Goal: Task Accomplishment & Management: Complete application form

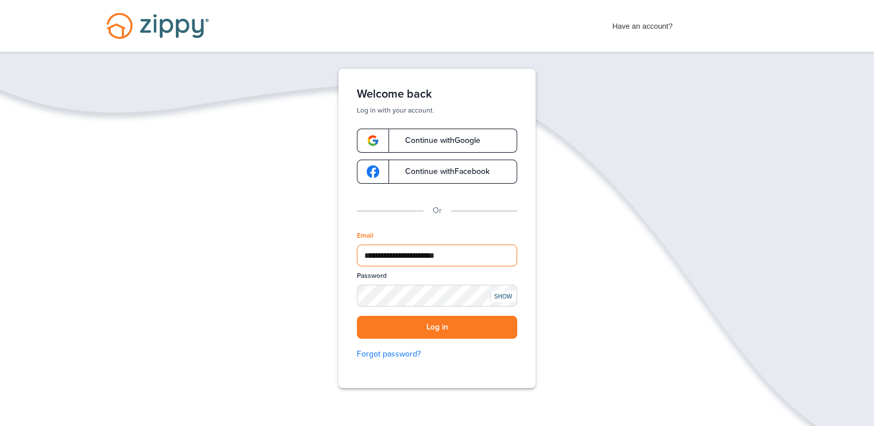
click at [455, 251] on input "**********" at bounding box center [437, 256] width 160 height 22
click at [413, 255] on input "**********" at bounding box center [437, 256] width 160 height 22
type input "**********"
click at [395, 333] on button "Log in" at bounding box center [437, 328] width 160 height 24
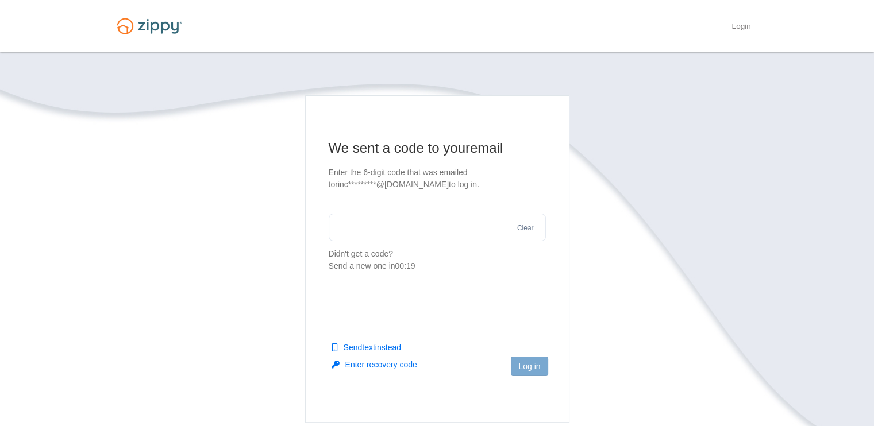
click at [461, 221] on input "text" at bounding box center [437, 228] width 217 height 28
type input "******"
click at [537, 371] on button "Log in" at bounding box center [529, 367] width 37 height 20
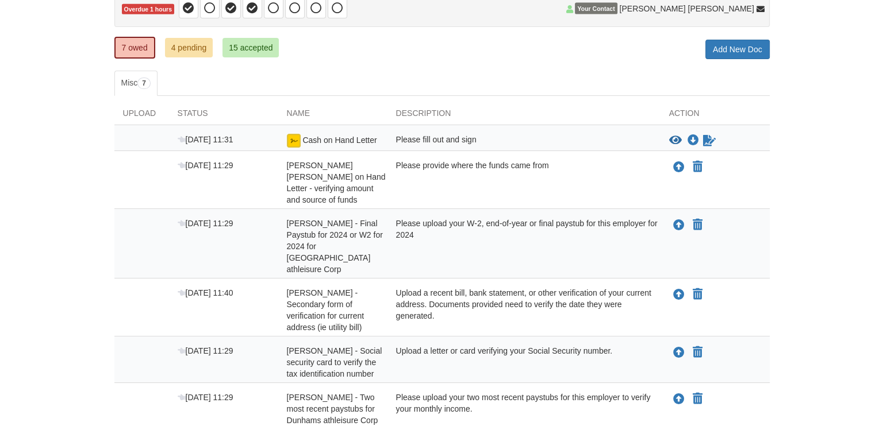
scroll to position [138, 0]
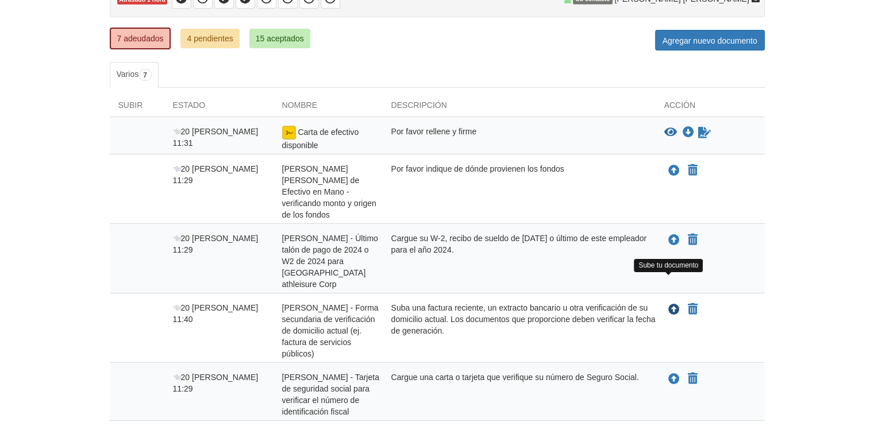
click at [674, 305] on icon "Subir EDGAR RINCON AVILA - Forma secundaria de verificación de domicilio actual…" at bounding box center [673, 310] width 11 height 11
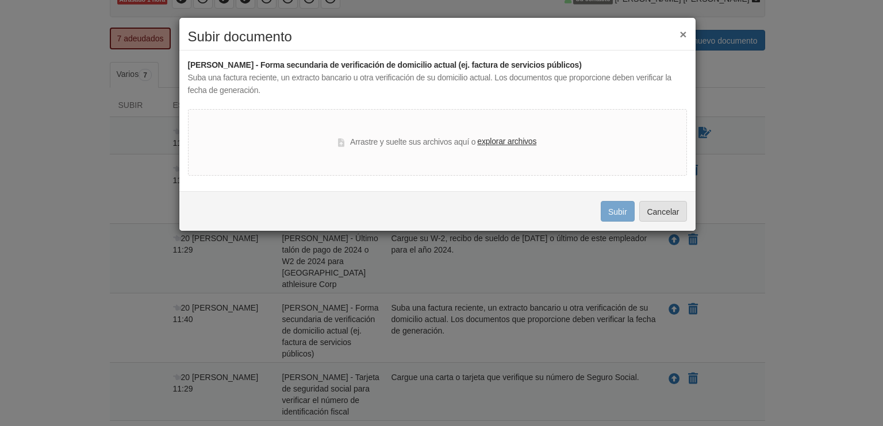
click at [499, 137] on font "explorar archivos" at bounding box center [506, 141] width 59 height 9
click at [0, 0] on input "explorar archivos" at bounding box center [0, 0] width 0 height 0
click at [495, 144] on font "explorar archivos" at bounding box center [506, 141] width 59 height 9
click at [0, 0] on input "explorar archivos" at bounding box center [0, 0] width 0 height 0
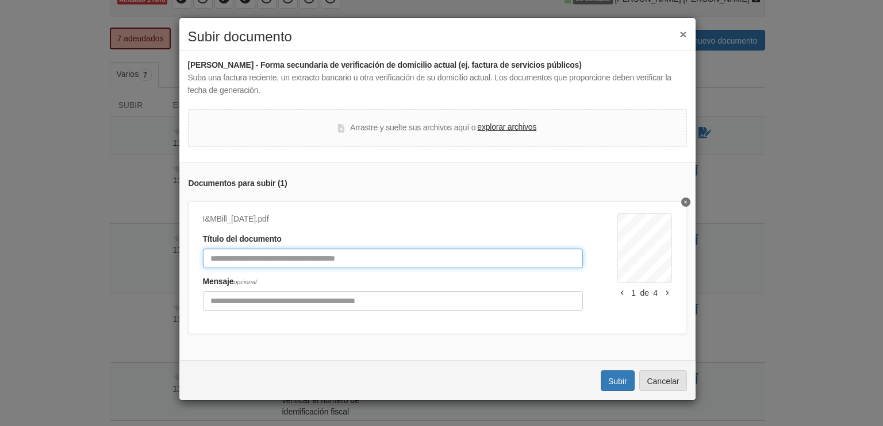
click at [289, 256] on input "Título del documento" at bounding box center [393, 259] width 380 height 20
type input "**********"
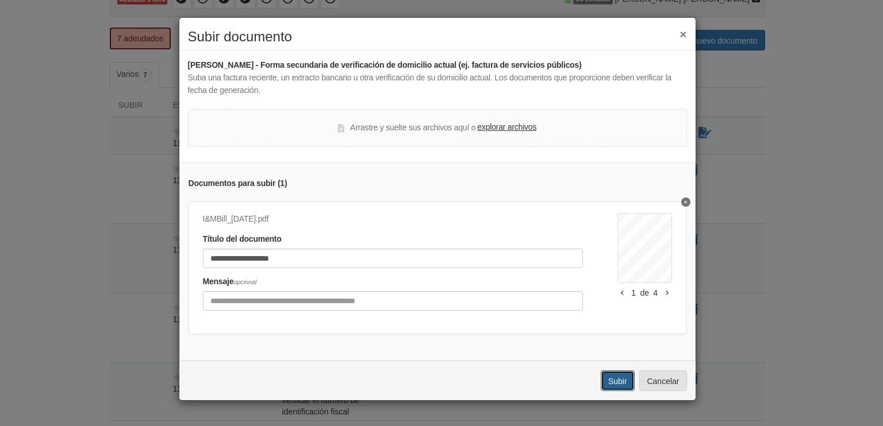
click at [619, 386] on font "Subir" at bounding box center [617, 381] width 19 height 9
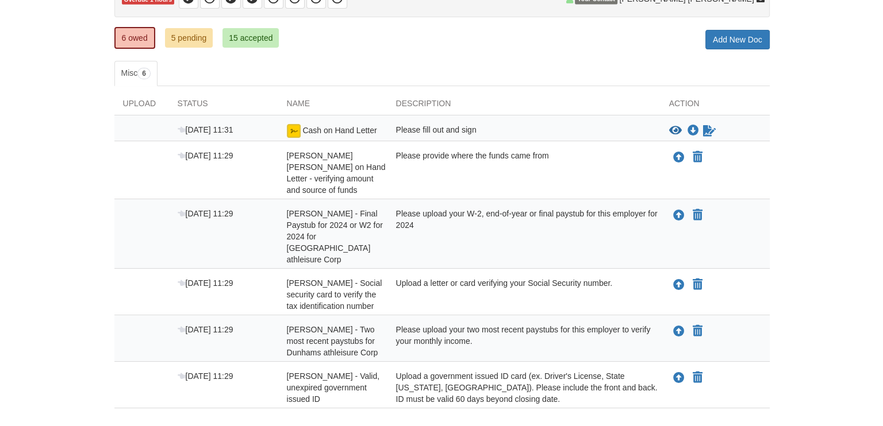
scroll to position [138, 0]
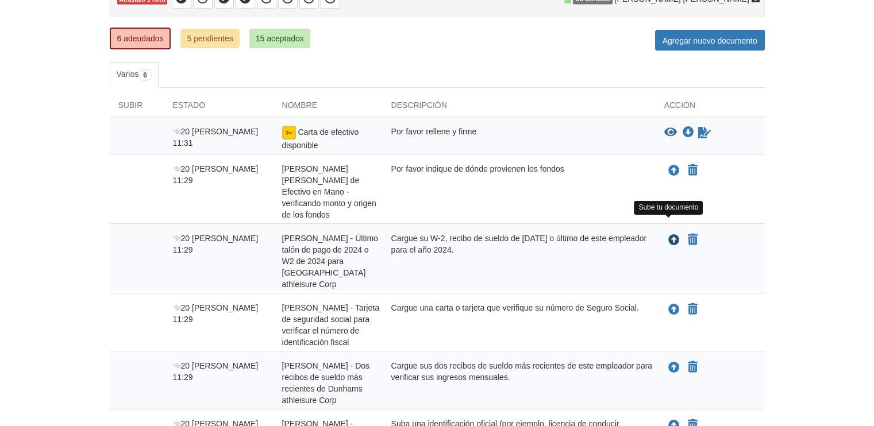
click at [678, 235] on icon "Subir EDGAR RINCON AVILA - Talón de pago final para 2024 o W2 para 2024 para Du…" at bounding box center [673, 240] width 11 height 11
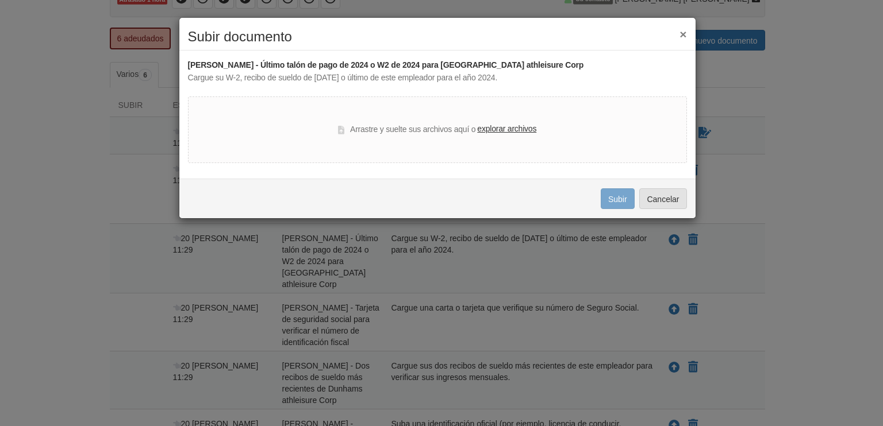
click at [509, 126] on font "explorar archivos" at bounding box center [506, 128] width 59 height 9
click at [0, 0] on input "explorar archivos" at bounding box center [0, 0] width 0 height 0
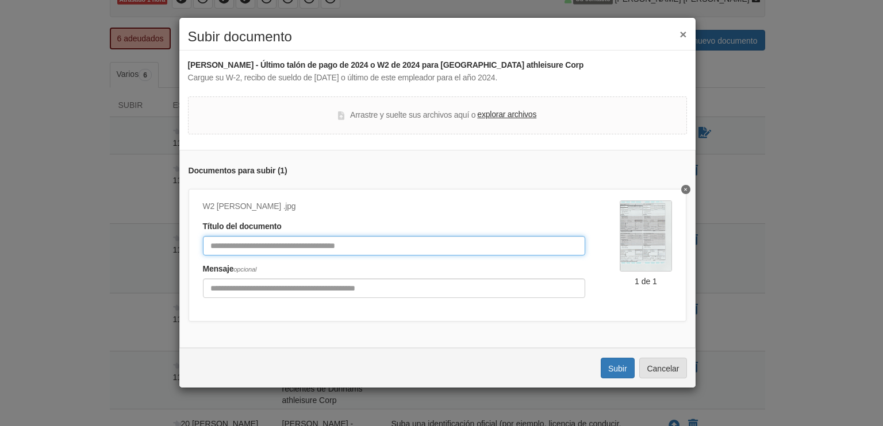
click at [372, 246] on input "Título del documento" at bounding box center [394, 246] width 383 height 20
type input "**********"
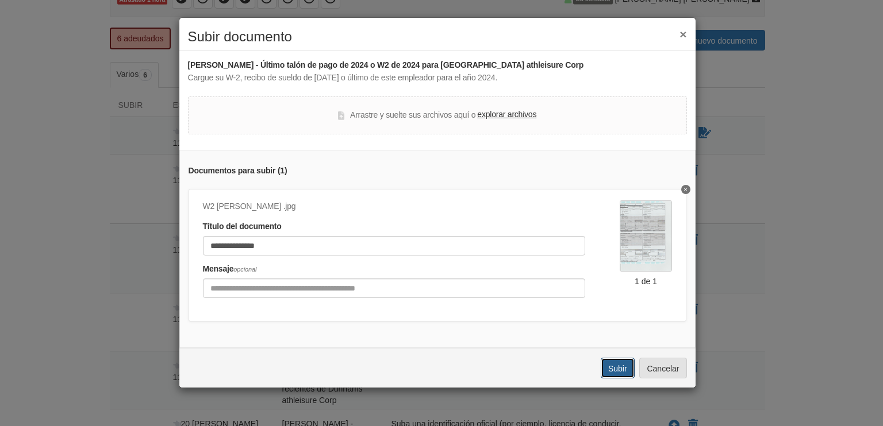
click at [608, 374] on font "Subir" at bounding box center [617, 368] width 19 height 9
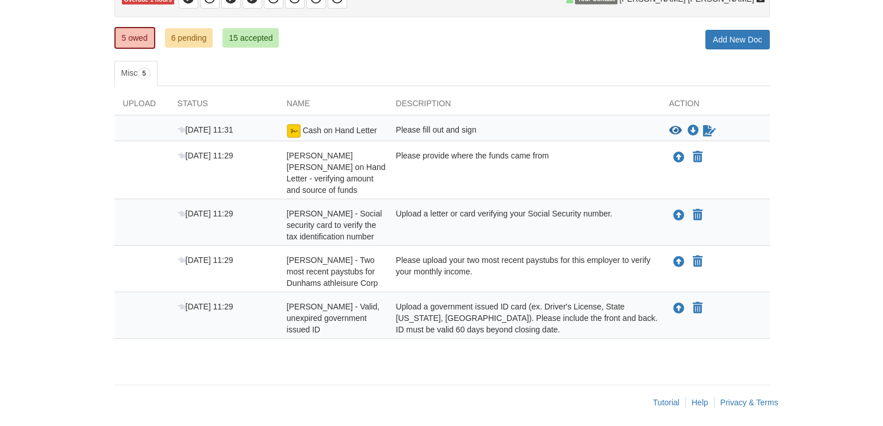
scroll to position [138, 0]
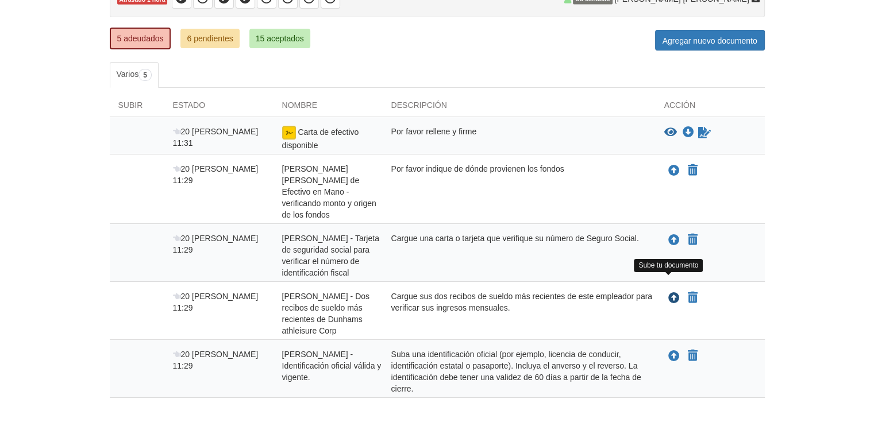
click at [675, 293] on icon "Subir EDGAR RINCON AVILA - Dos recibos de sueldo más recientes de Dunhams athle…" at bounding box center [673, 298] width 11 height 11
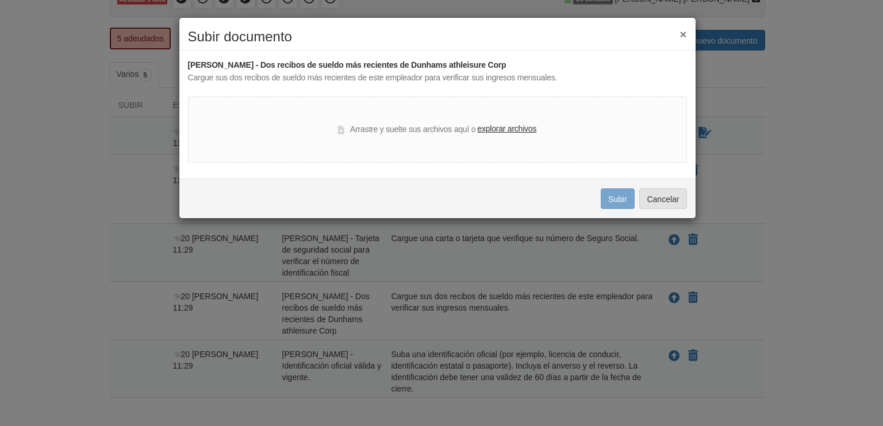
click at [513, 126] on font "explorar archivos" at bounding box center [506, 128] width 59 height 9
click at [0, 0] on input "explorar archivos" at bounding box center [0, 0] width 0 height 0
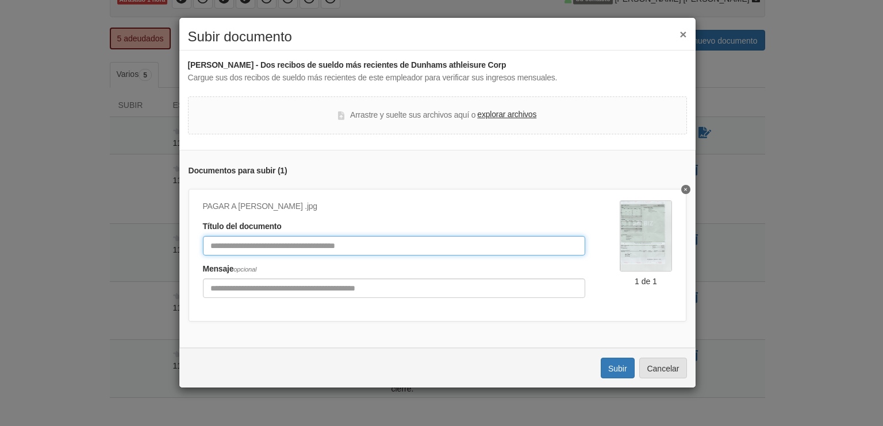
click at [299, 245] on input "Título del documento" at bounding box center [394, 246] width 383 height 20
type input "**********"
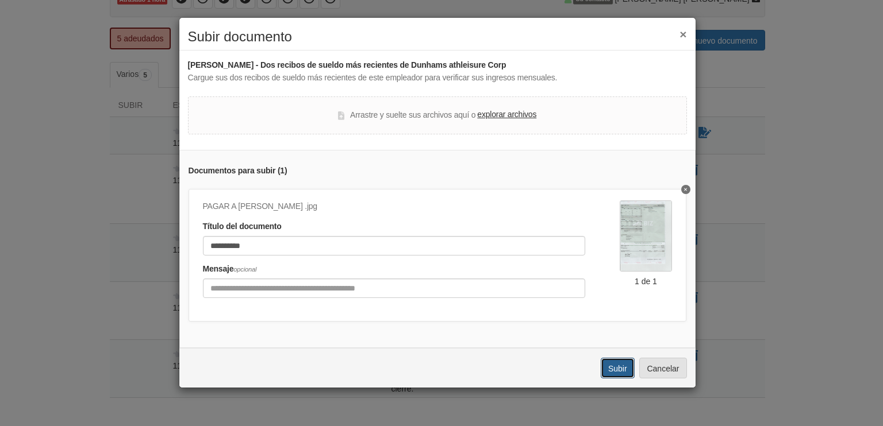
click at [610, 367] on button "Subir" at bounding box center [618, 368] width 34 height 21
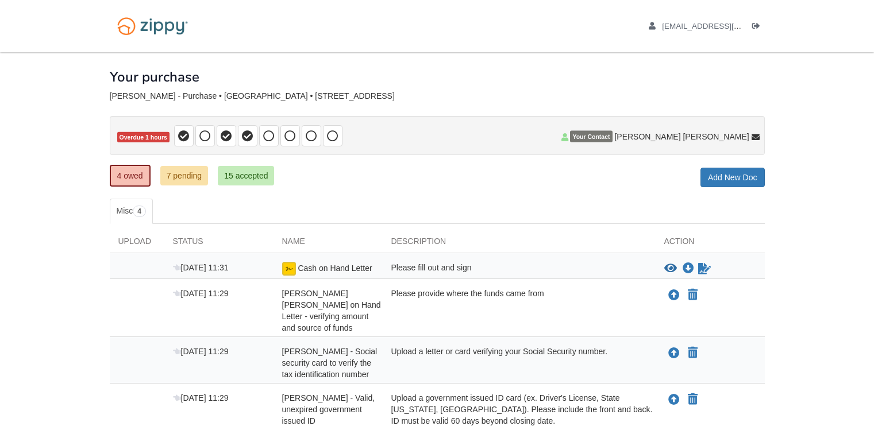
scroll to position [106, 0]
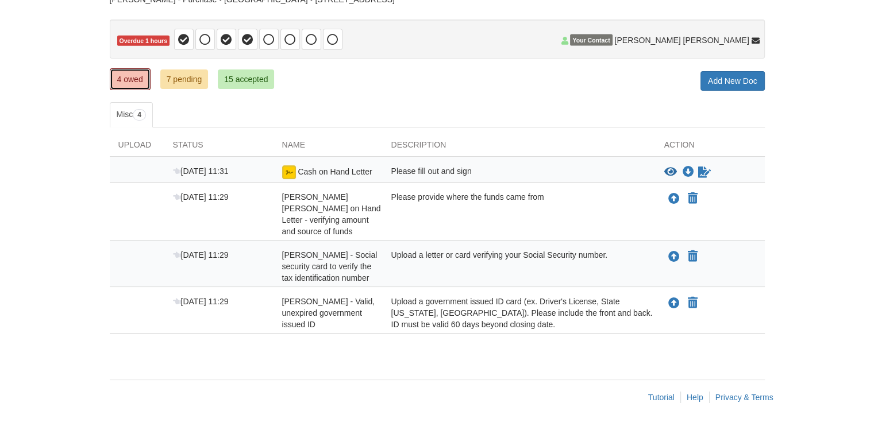
click at [129, 68] on link "4 owed" at bounding box center [130, 79] width 41 height 22
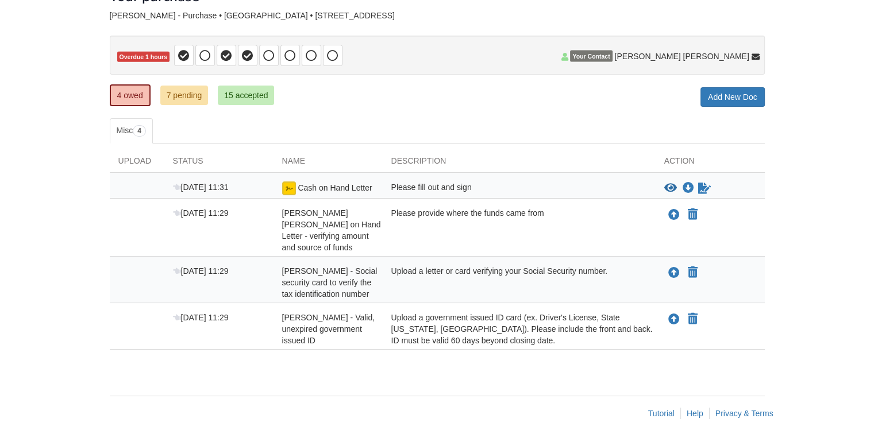
scroll to position [92, 0]
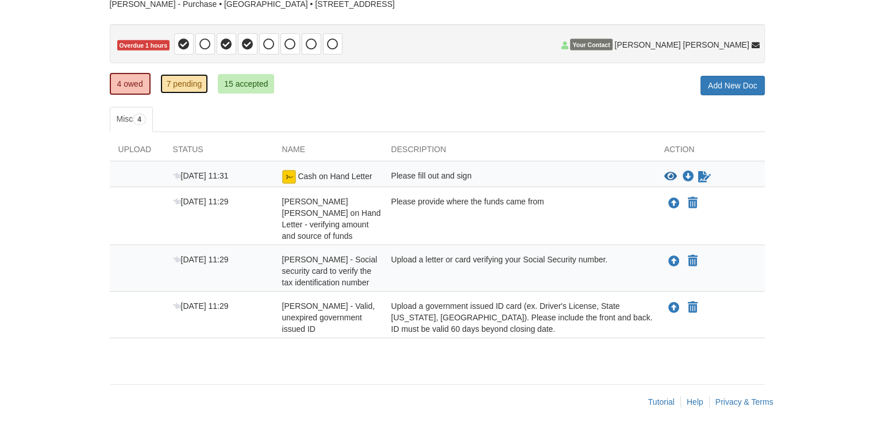
click at [201, 86] on link "7 pending" at bounding box center [184, 84] width 48 height 20
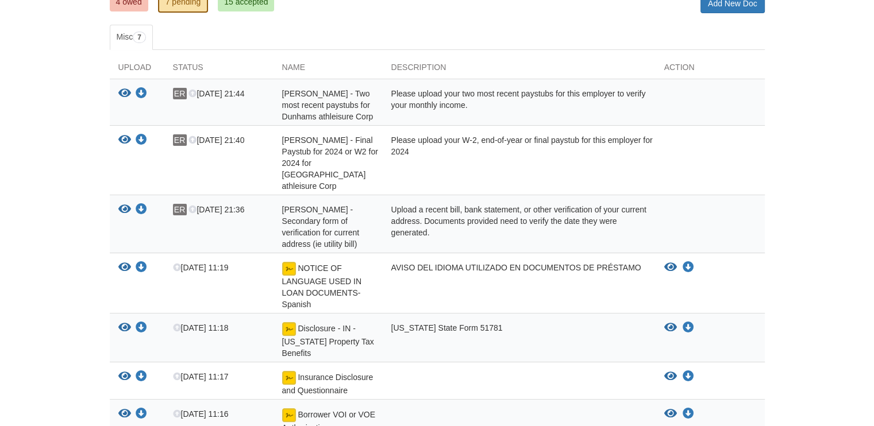
scroll to position [184, 0]
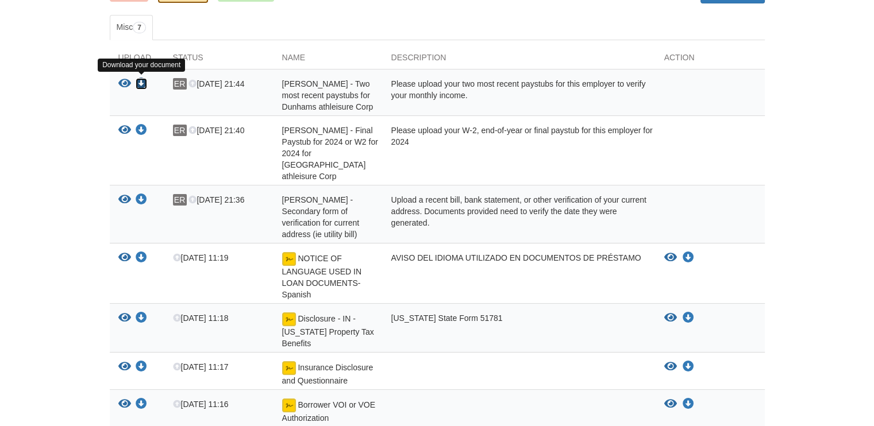
click at [142, 82] on icon "Download EDGAR RINCON AVILA - Two most recent paystubs for Dunhams athleisure C…" at bounding box center [141, 83] width 11 height 11
click at [136, 52] on div "Upload" at bounding box center [137, 60] width 55 height 17
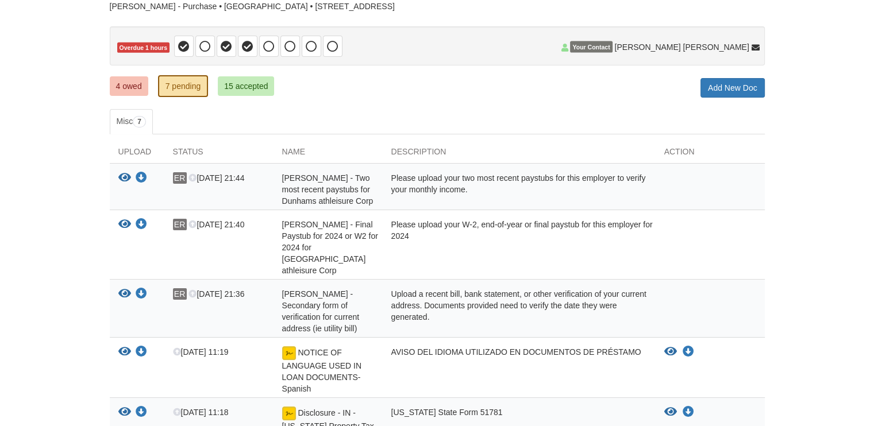
scroll to position [69, 0]
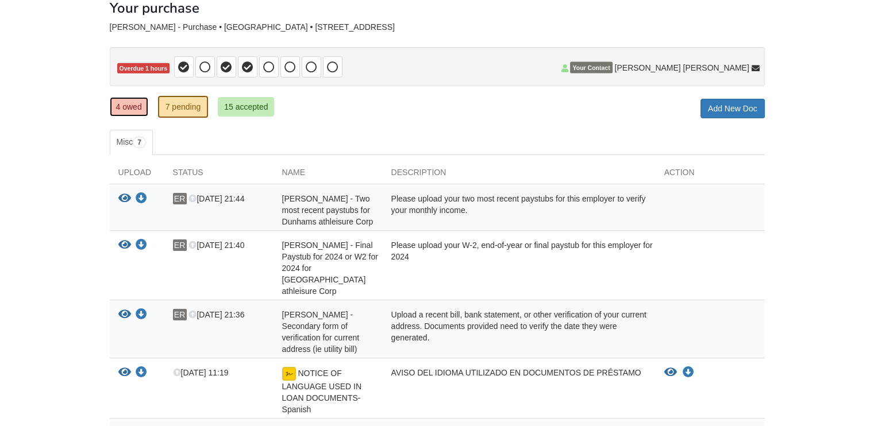
click at [126, 105] on link "4 owed" at bounding box center [129, 107] width 39 height 20
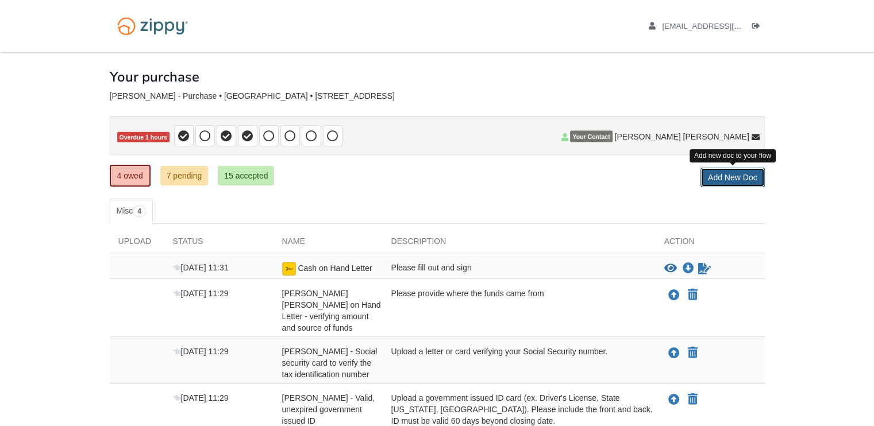
click at [722, 171] on link "Add New Doc" at bounding box center [732, 178] width 64 height 20
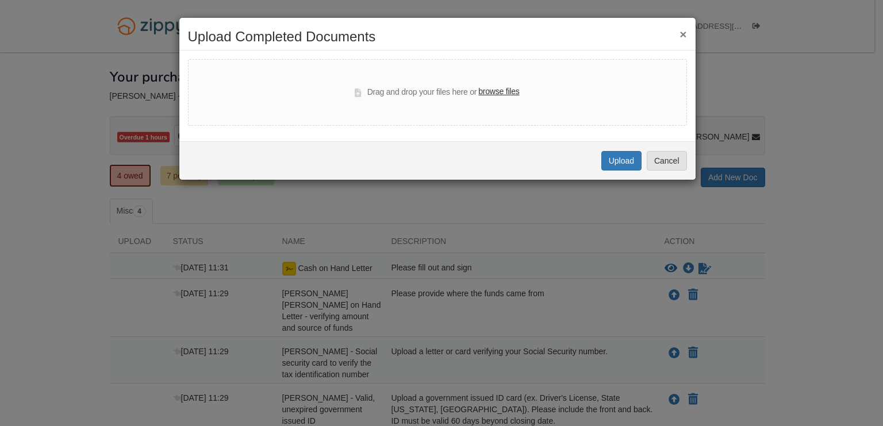
click at [502, 94] on label "browse files" at bounding box center [498, 92] width 41 height 13
click at [0, 0] on input "browse files" at bounding box center [0, 0] width 0 height 0
select select "****"
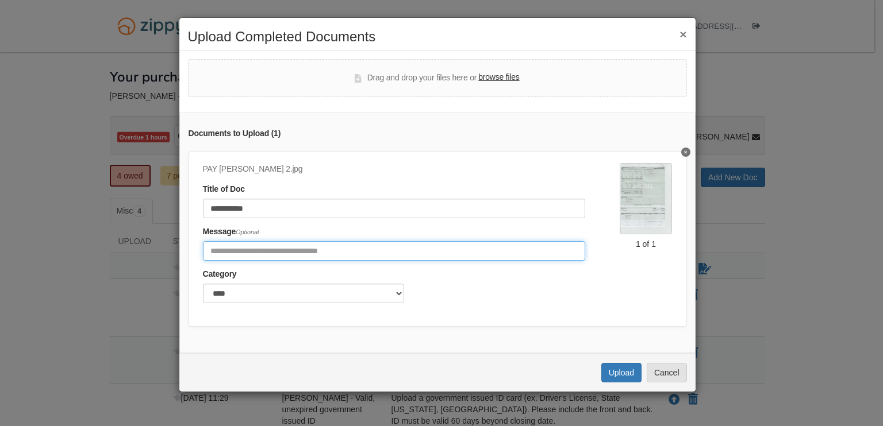
click at [309, 248] on input "Include any comments on this document" at bounding box center [394, 251] width 383 height 20
type input "**********"
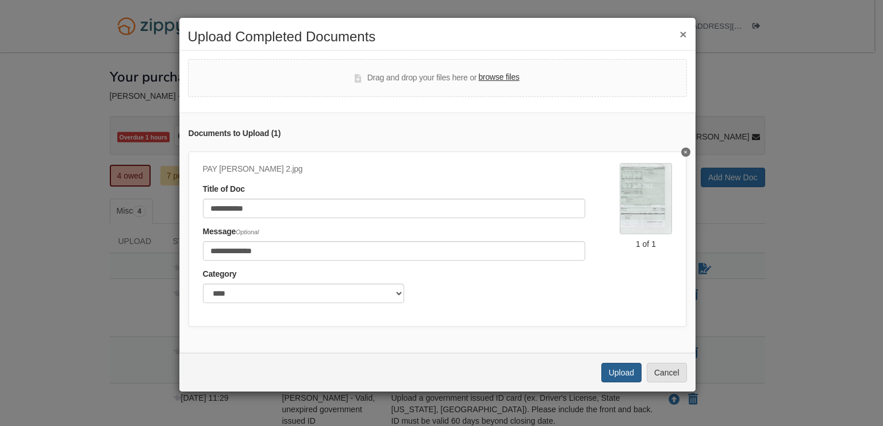
drag, startPoint x: 600, startPoint y: 384, endPoint x: 615, endPoint y: 381, distance: 15.3
click at [615, 381] on div "Uploading... Upload Cancel" at bounding box center [437, 372] width 516 height 39
click at [615, 381] on button "Upload" at bounding box center [621, 373] width 40 height 20
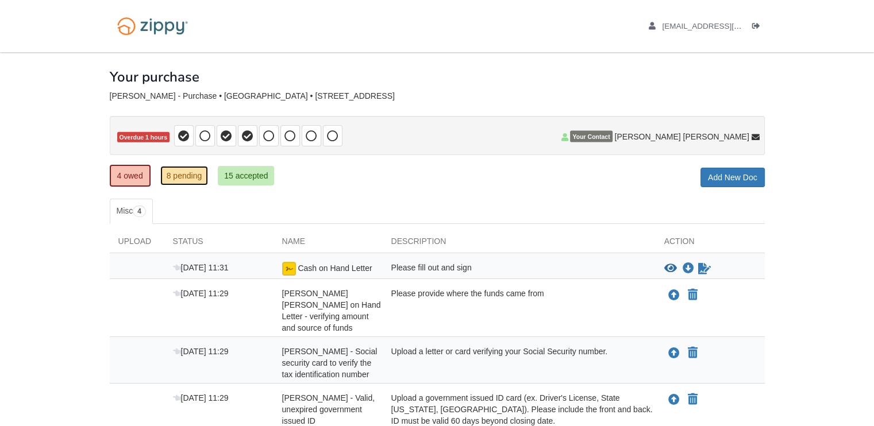
click at [191, 178] on link "8 pending" at bounding box center [184, 176] width 48 height 20
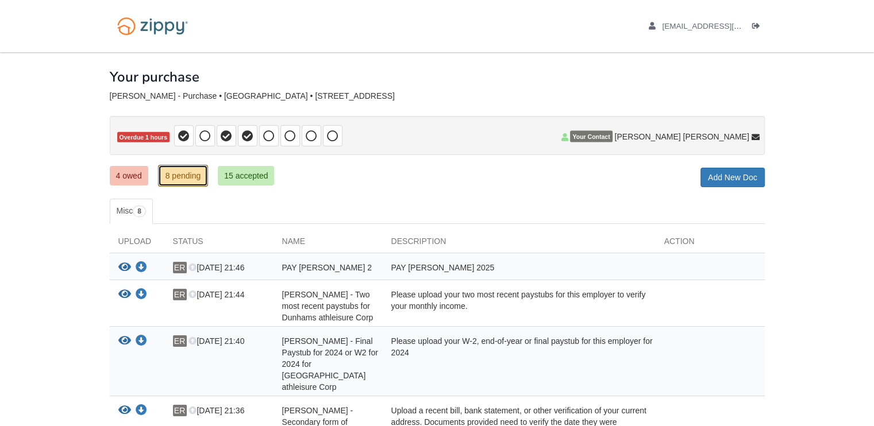
click at [165, 177] on link "8 pending" at bounding box center [183, 176] width 51 height 22
click at [127, 179] on link "4 owed" at bounding box center [129, 176] width 39 height 20
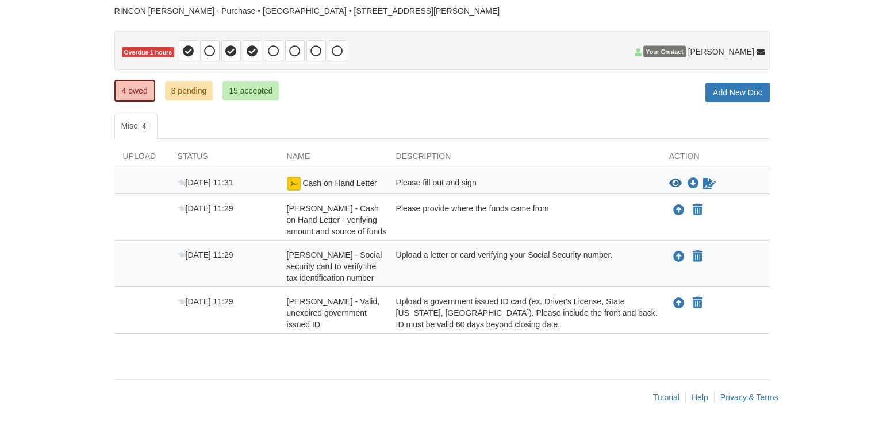
scroll to position [106, 0]
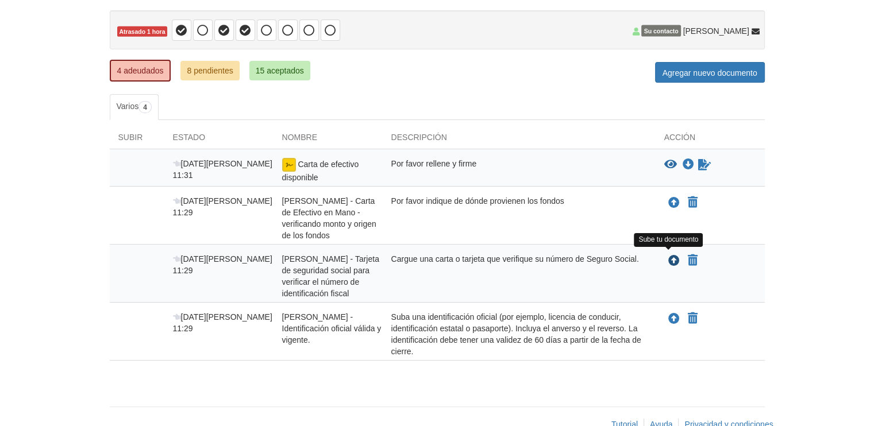
click at [671, 261] on icon "Subir EDGAR RINCON AVILA - Tarjeta de seguridad social para verificar el número…" at bounding box center [673, 261] width 11 height 11
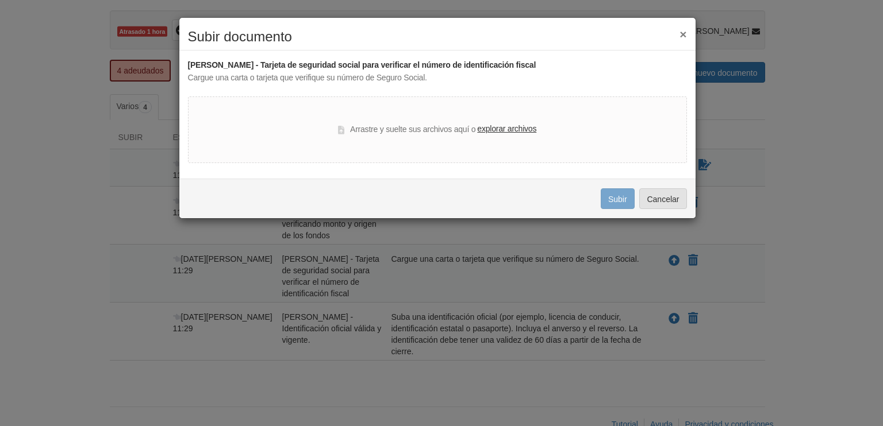
click at [504, 129] on font "explorar archivos" at bounding box center [506, 128] width 59 height 9
click at [0, 0] on input "explorar archivos" at bounding box center [0, 0] width 0 height 0
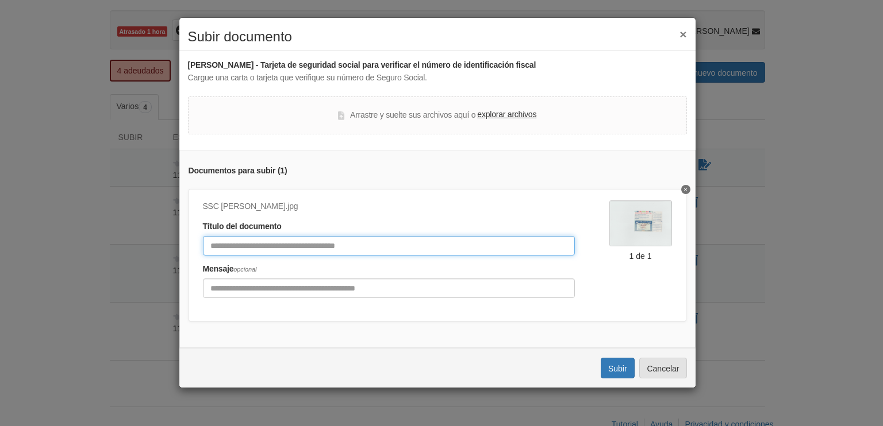
click at [317, 251] on input "Título del documento" at bounding box center [389, 246] width 372 height 20
type input "**********"
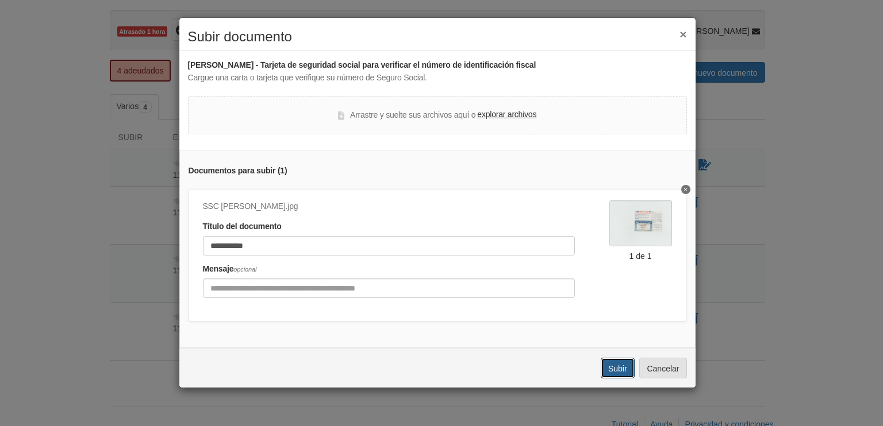
click at [621, 374] on font "Subir" at bounding box center [617, 368] width 19 height 9
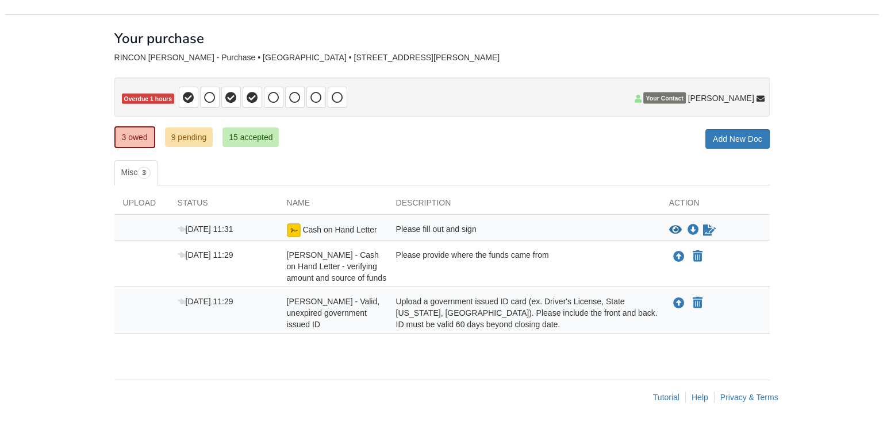
scroll to position [48, 0]
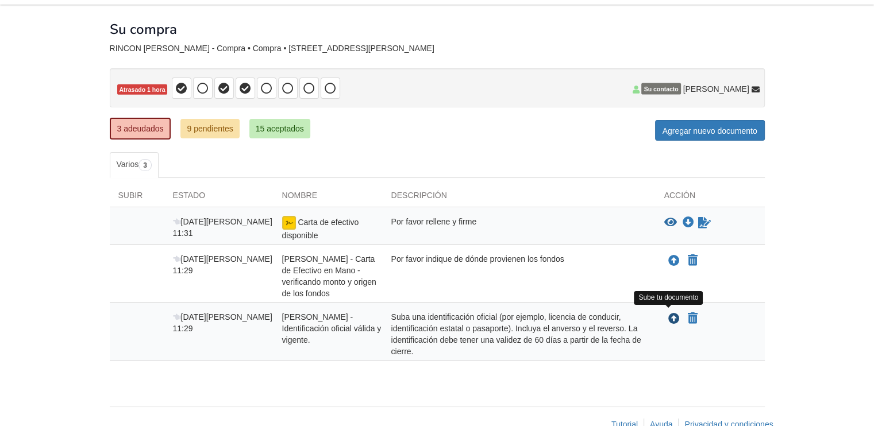
click at [676, 314] on icon "Subir EDGAR RINCON AVILA - Identificación oficial vigente y vigente" at bounding box center [673, 319] width 11 height 11
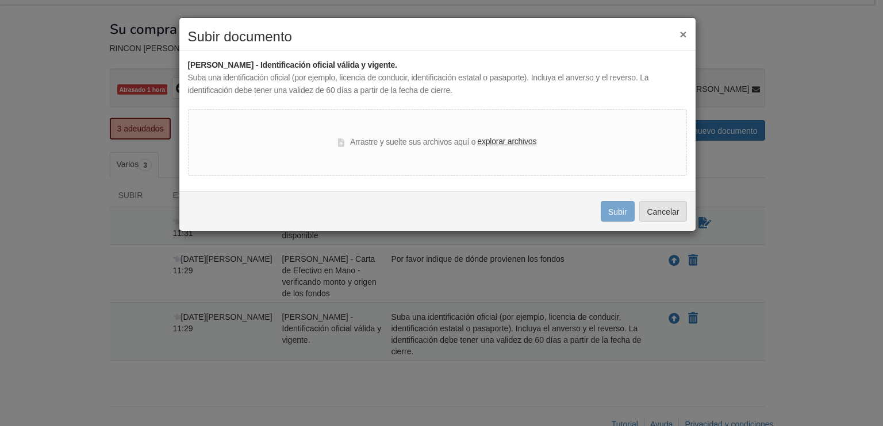
click at [492, 142] on font "explorar archivos" at bounding box center [506, 141] width 59 height 9
click at [0, 0] on input "explorar archivos" at bounding box center [0, 0] width 0 height 0
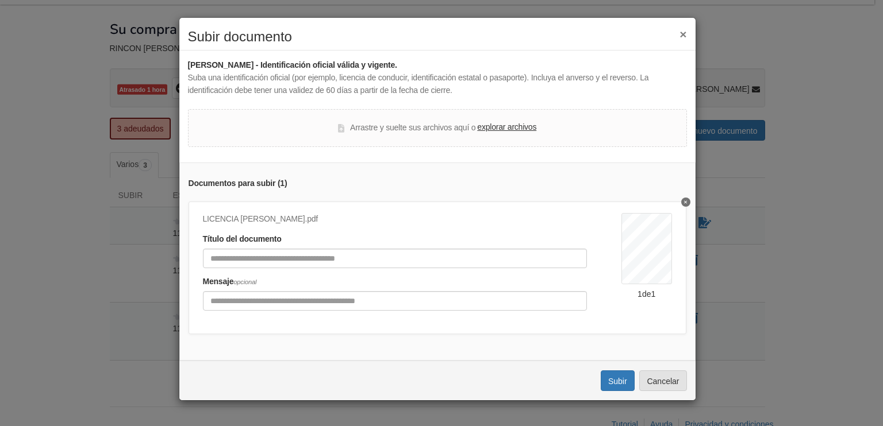
click at [364, 128] on font "Arrastre y suelte sus archivos aquí o" at bounding box center [412, 127] width 125 height 9
click at [499, 126] on font "explorar archivos" at bounding box center [506, 126] width 59 height 9
click at [0, 0] on input "explorar archivos" at bounding box center [0, 0] width 0 height 0
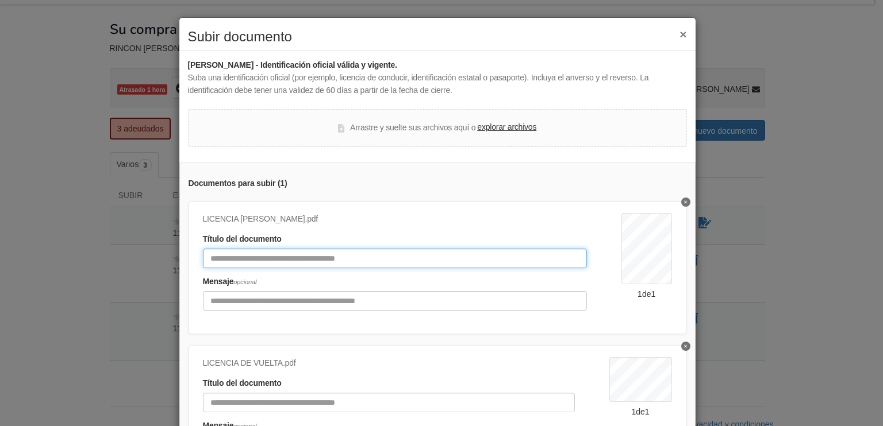
click at [315, 259] on input "Título del documento" at bounding box center [395, 259] width 384 height 20
type input "*****"
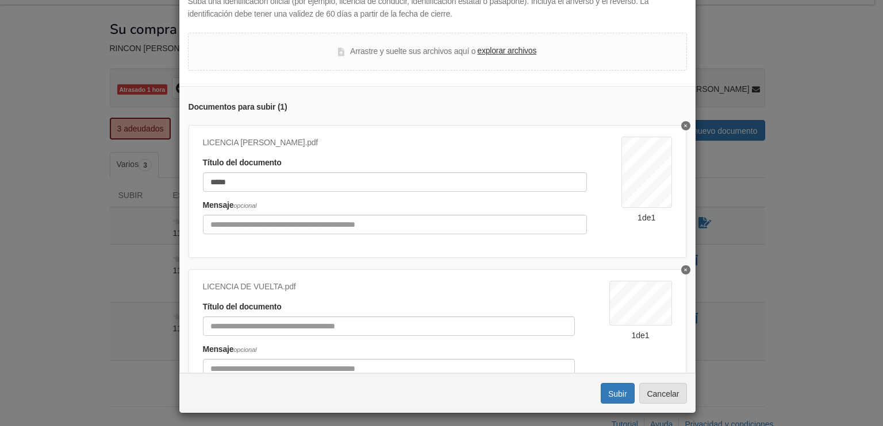
scroll to position [80, 0]
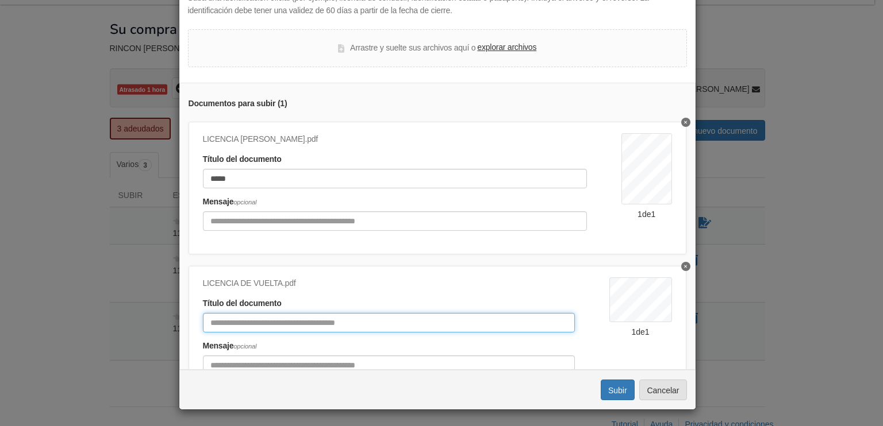
click at [338, 315] on input "Título del documento" at bounding box center [389, 323] width 372 height 20
type input "****"
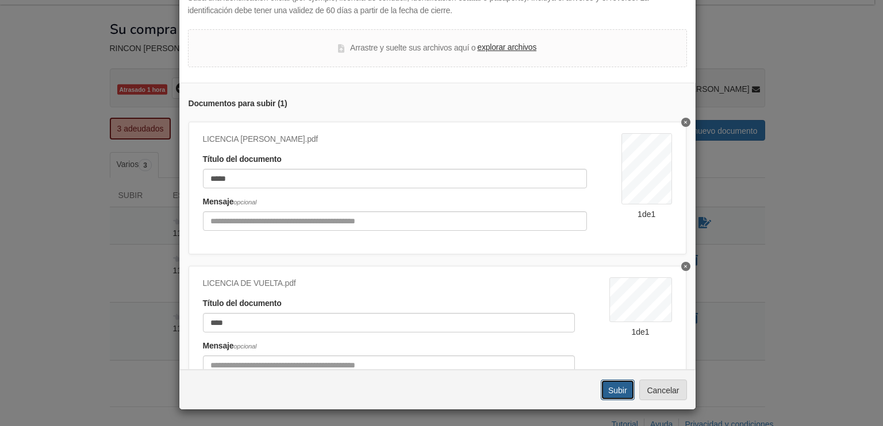
click at [609, 387] on font "Subir" at bounding box center [617, 390] width 19 height 9
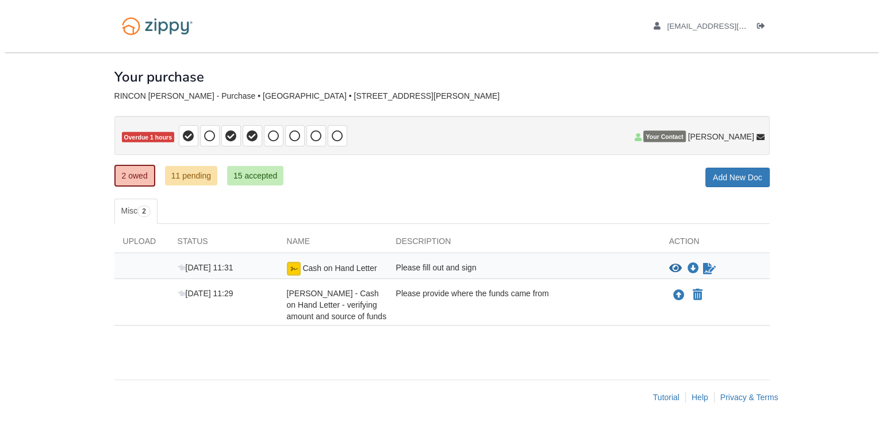
scroll to position [1, 0]
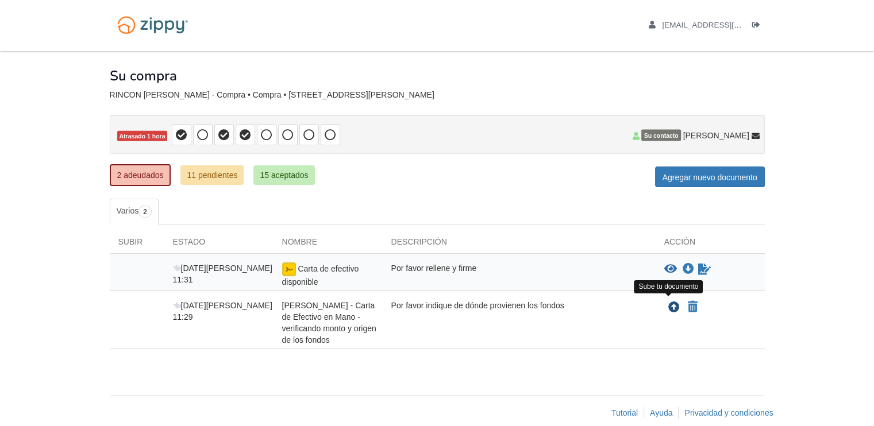
click at [672, 302] on icon "Subir EDGAR RINCON AVILA - Carta de Efectivo en Mano - verificando monto y orig…" at bounding box center [673, 307] width 11 height 11
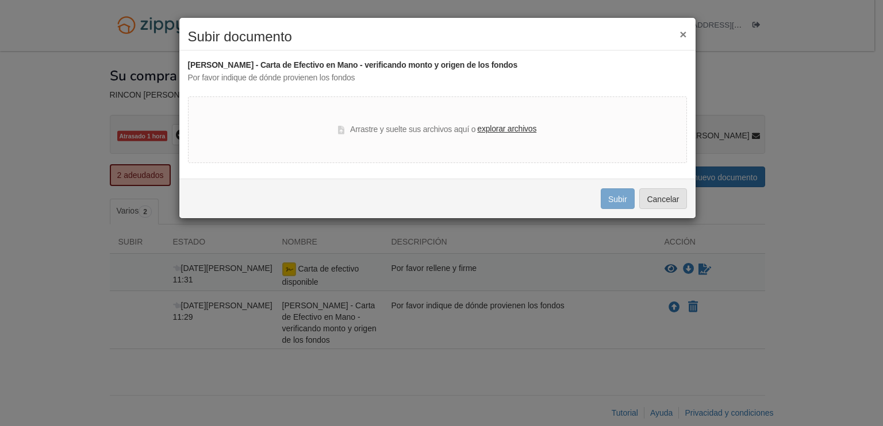
click at [493, 130] on font "explorar archivos" at bounding box center [506, 128] width 59 height 9
click at [0, 0] on input "explorar archivos" at bounding box center [0, 0] width 0 height 0
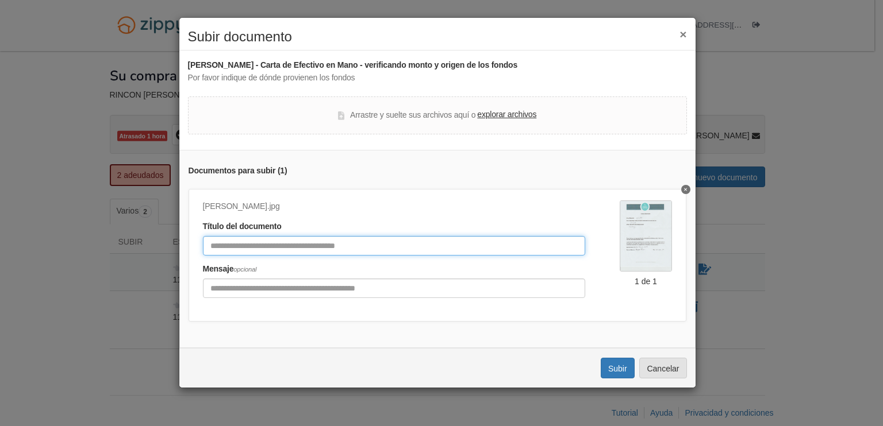
click at [346, 238] on input "Título del documento" at bounding box center [394, 246] width 383 height 20
type input "*****"
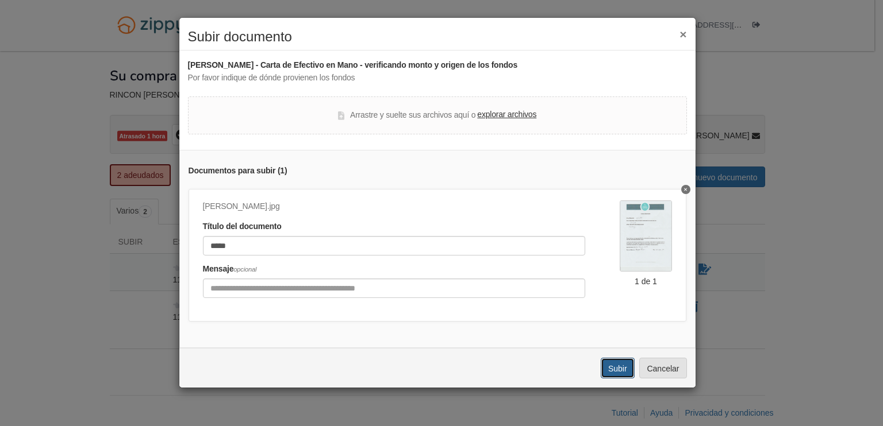
click at [619, 372] on font "Subir" at bounding box center [617, 368] width 19 height 9
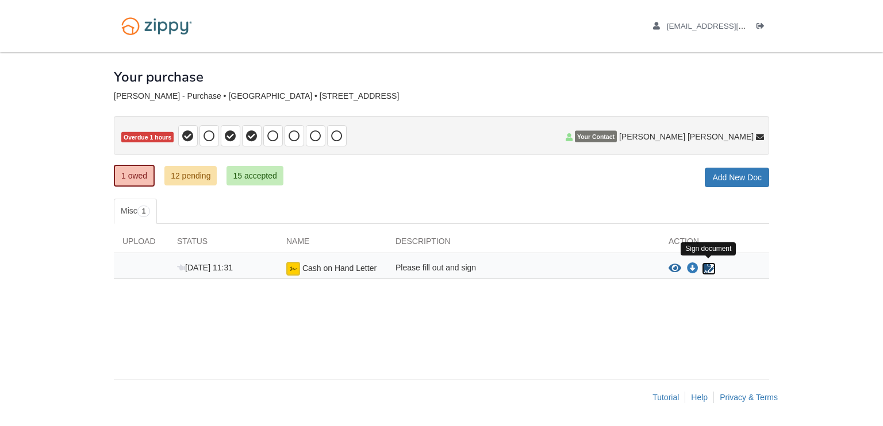
click at [711, 265] on icon "Sign Form" at bounding box center [708, 268] width 13 height 11
click at [678, 264] on icon "View Cash on Hand Letter" at bounding box center [674, 268] width 13 height 11
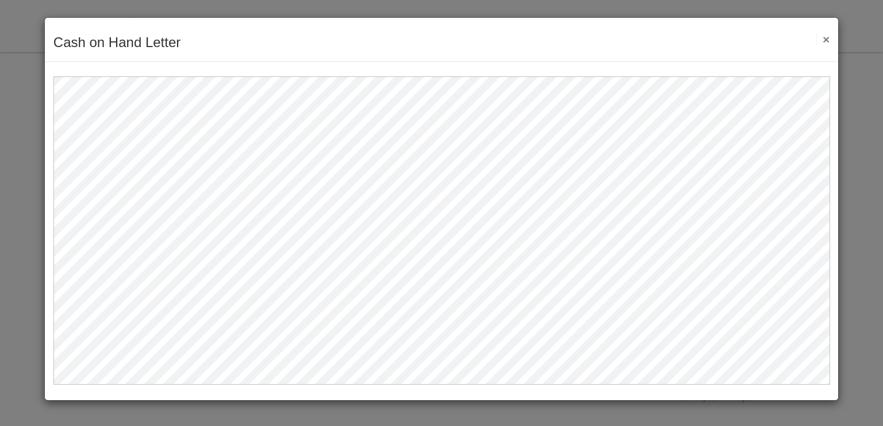
click at [823, 38] on button "×" at bounding box center [822, 39] width 13 height 12
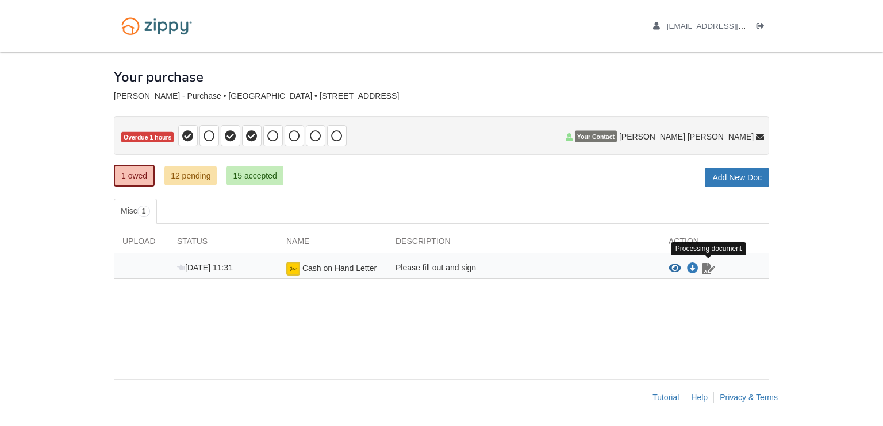
click at [715, 265] on link "Sign document" at bounding box center [708, 269] width 15 height 14
click at [706, 266] on icon "Waiting for your co-borrower to e-sign" at bounding box center [708, 268] width 13 height 11
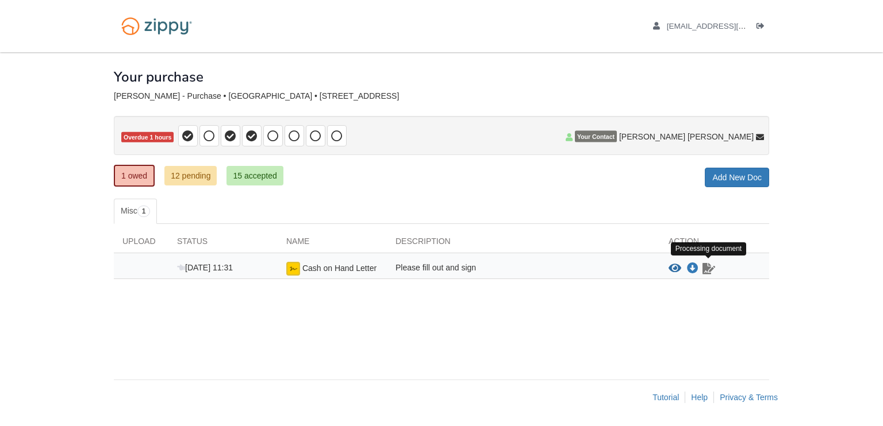
click at [707, 266] on icon "Waiting for your co-borrower to e-sign" at bounding box center [708, 268] width 13 height 11
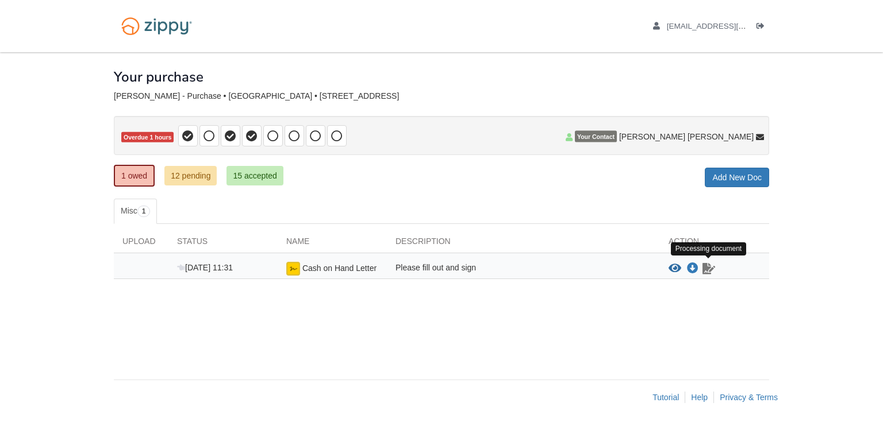
click at [703, 263] on icon "Waiting for your co-borrower to e-sign" at bounding box center [708, 268] width 13 height 11
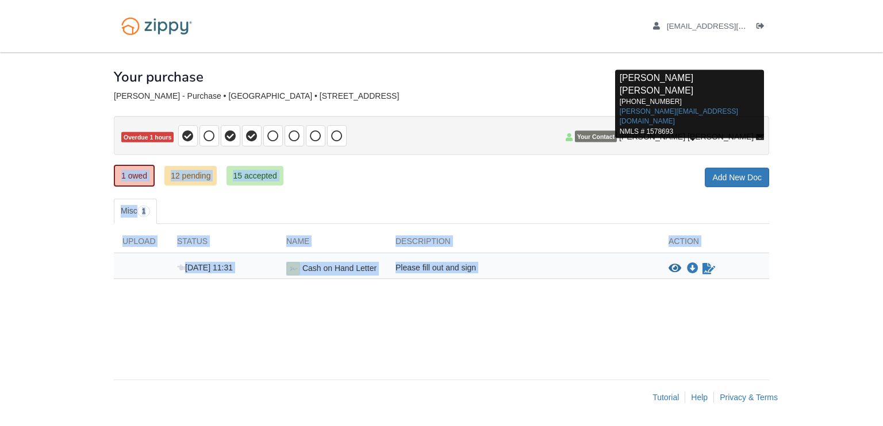
drag, startPoint x: 703, startPoint y: 263, endPoint x: 683, endPoint y: 61, distance: 202.2
click at [683, 61] on div "× × × Pending Add Document Notice document will be included in the email sent t…" at bounding box center [441, 210] width 655 height 316
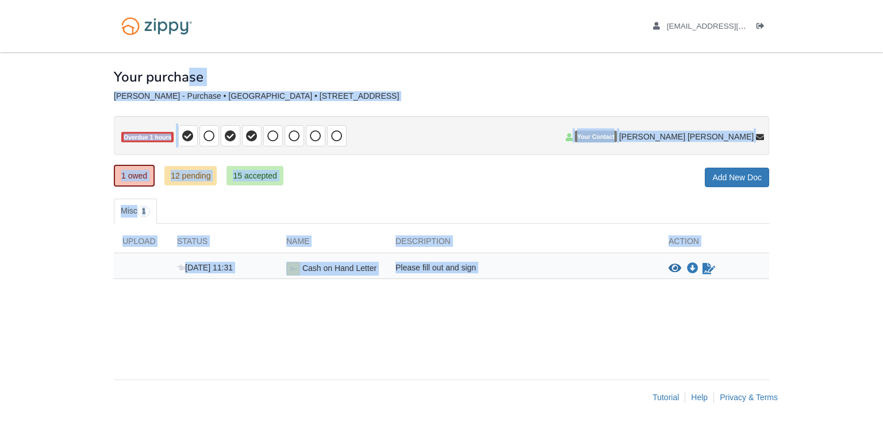
click at [774, 57] on div "× × × Pending Add Document Notice document will be included in the email sent t…" at bounding box center [441, 233] width 672 height 363
